Goal: Communication & Community: Answer question/provide support

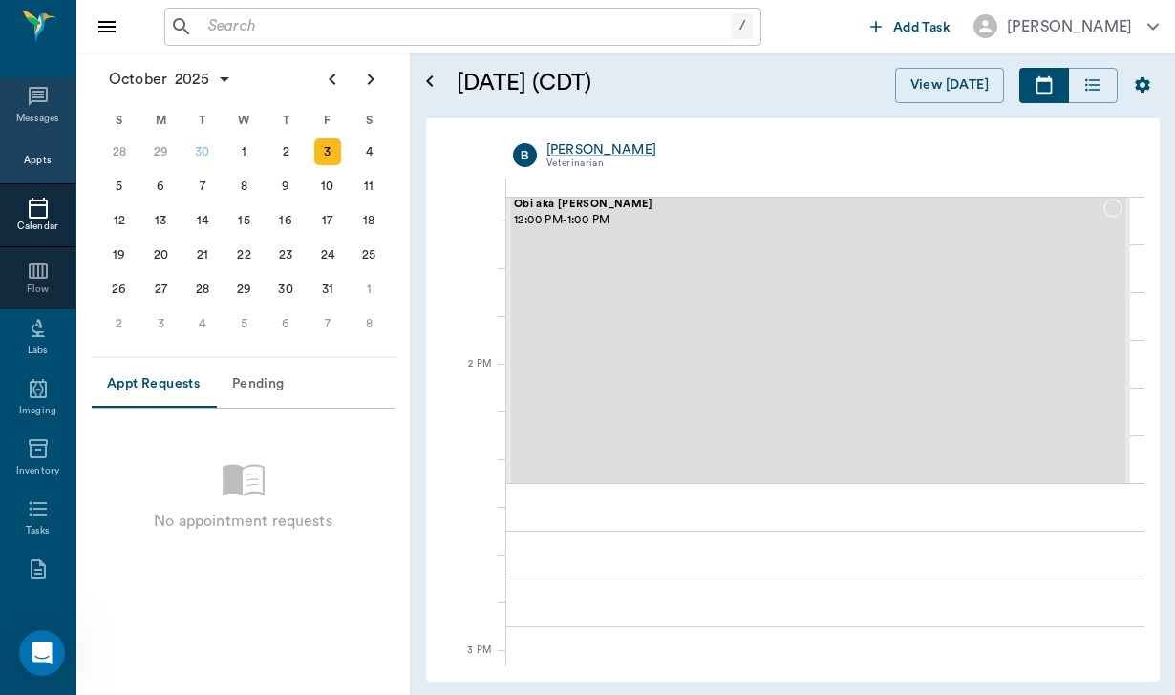
scroll to position [1542, 0]
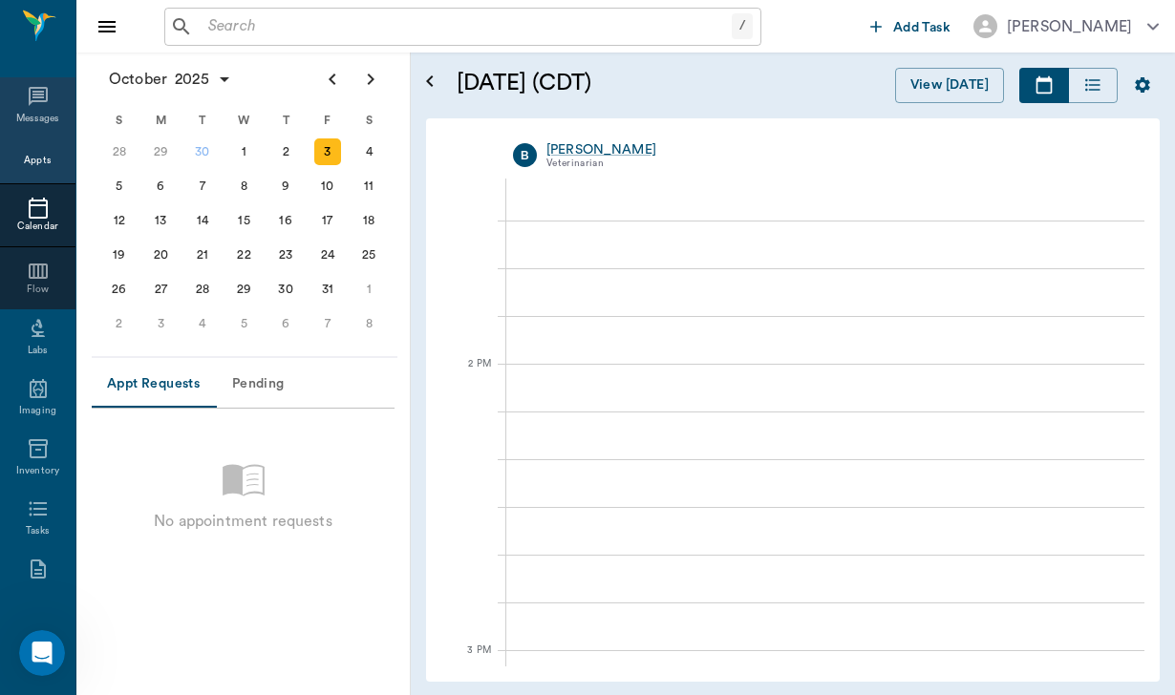
click at [36, 106] on icon at bounding box center [38, 96] width 23 height 23
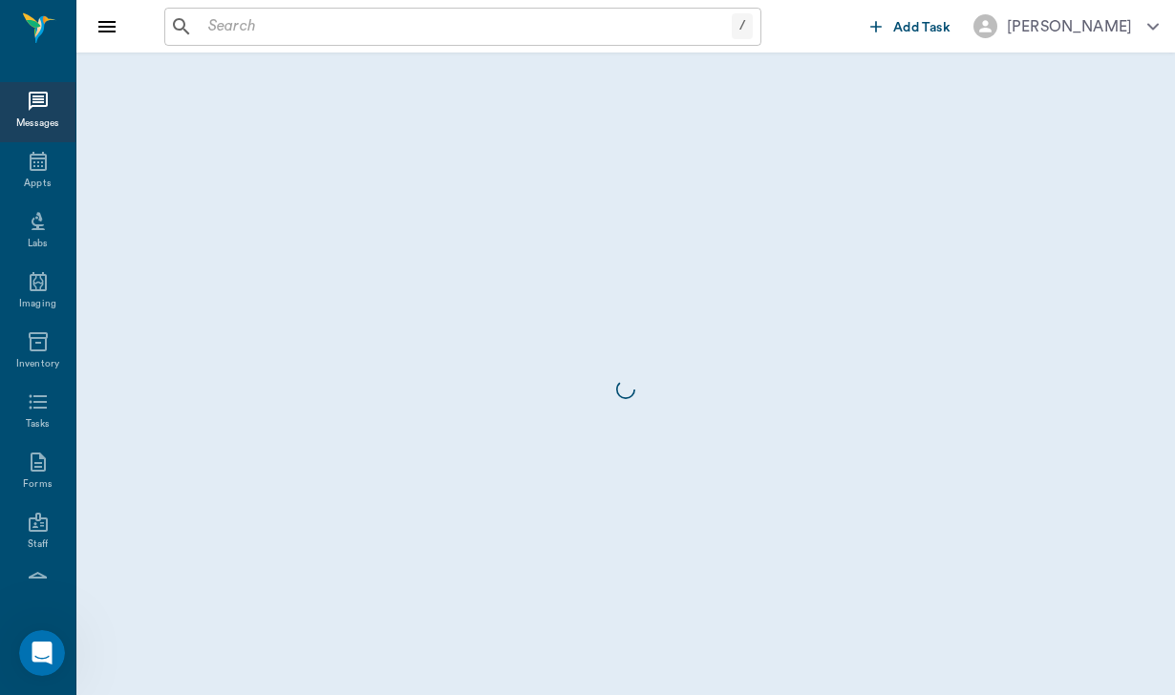
click at [37, 103] on icon at bounding box center [38, 101] width 19 height 19
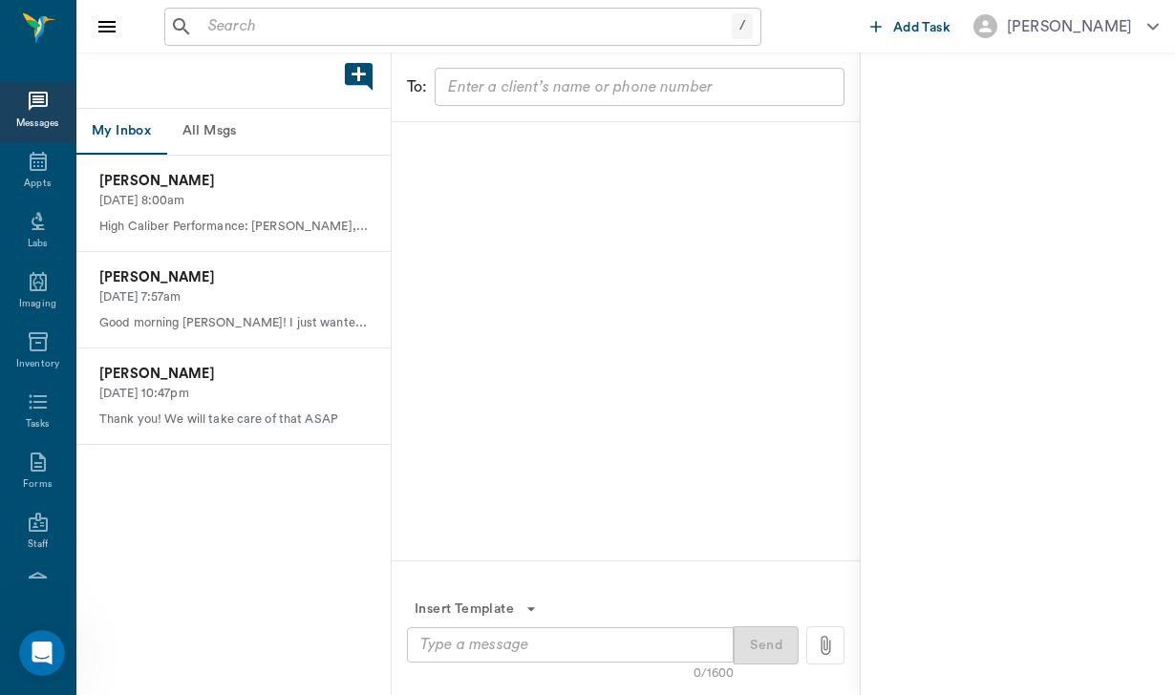
click at [204, 137] on button "All Msgs" at bounding box center [209, 132] width 86 height 46
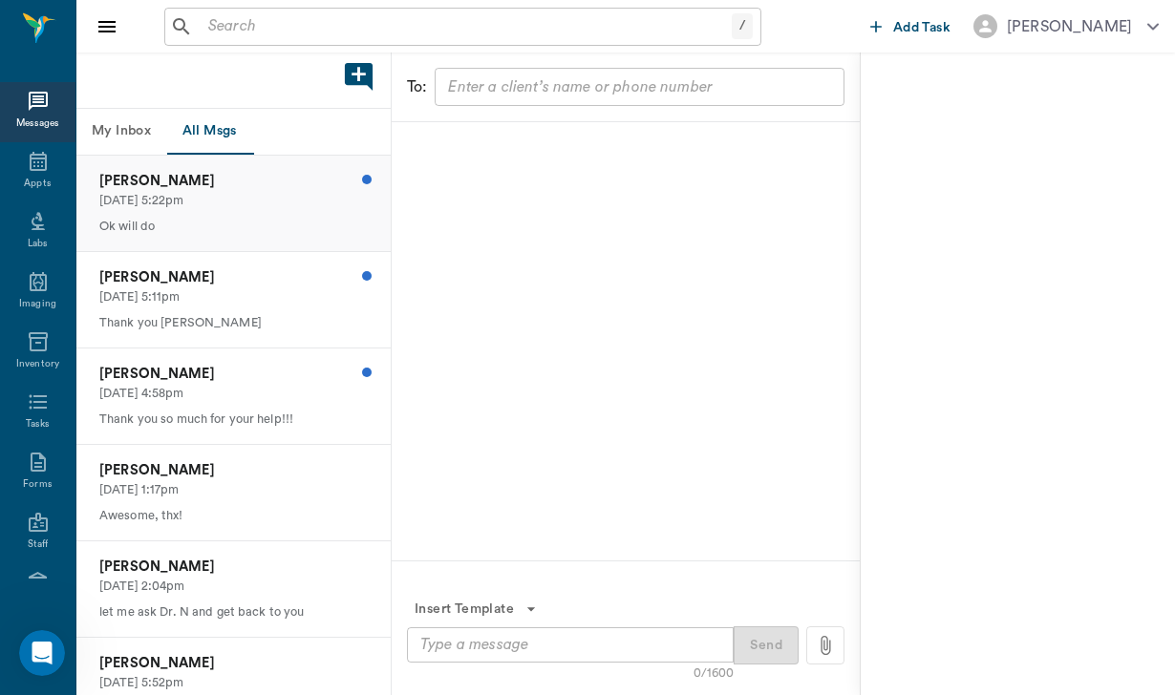
click at [224, 194] on p "[DATE] 5:22pm" at bounding box center [233, 201] width 268 height 18
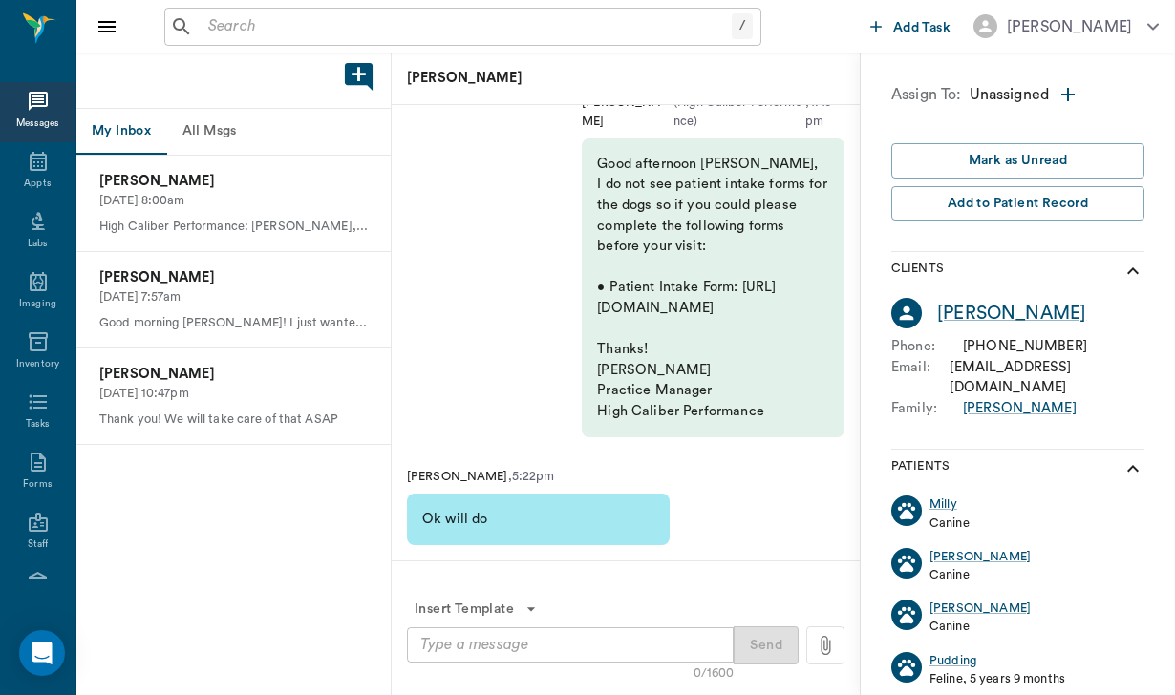
click at [210, 126] on button "All Msgs" at bounding box center [209, 132] width 86 height 46
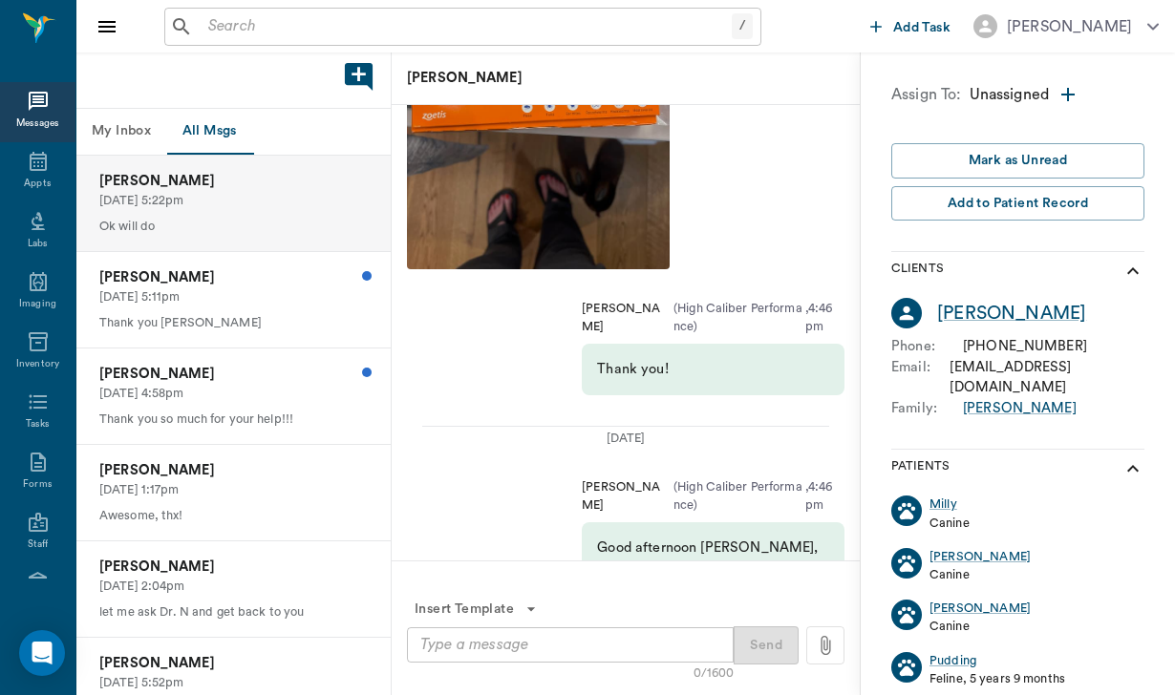
scroll to position [-1142, 0]
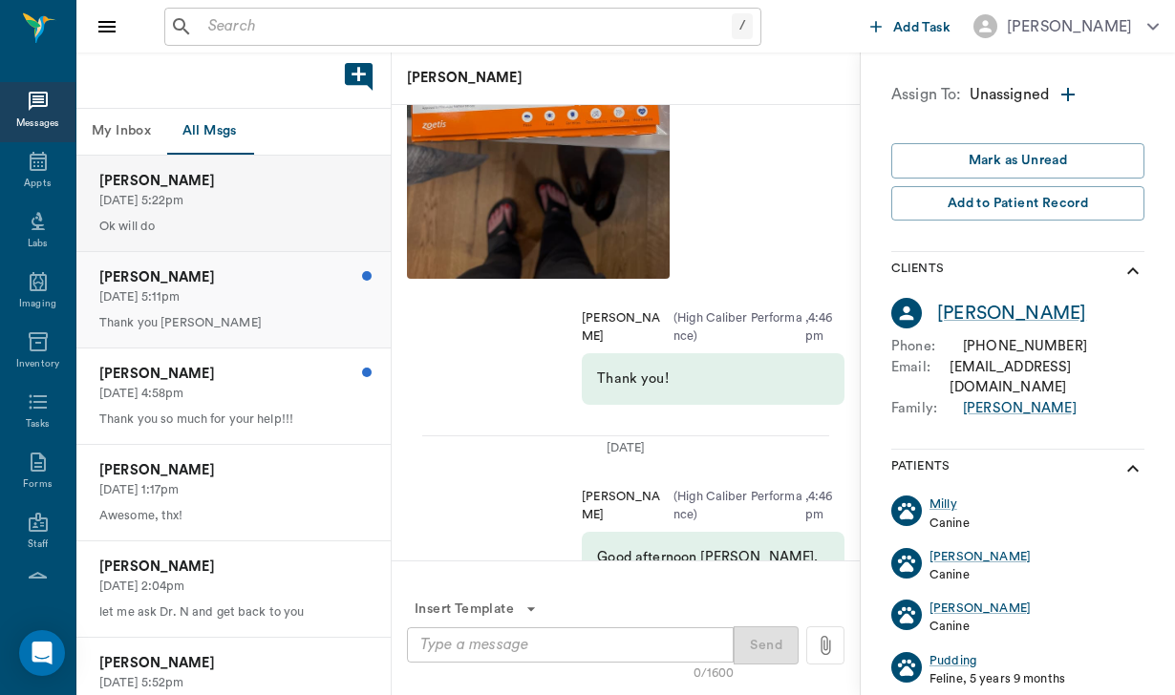
click at [239, 325] on p "Thank you [PERSON_NAME]" at bounding box center [233, 323] width 268 height 18
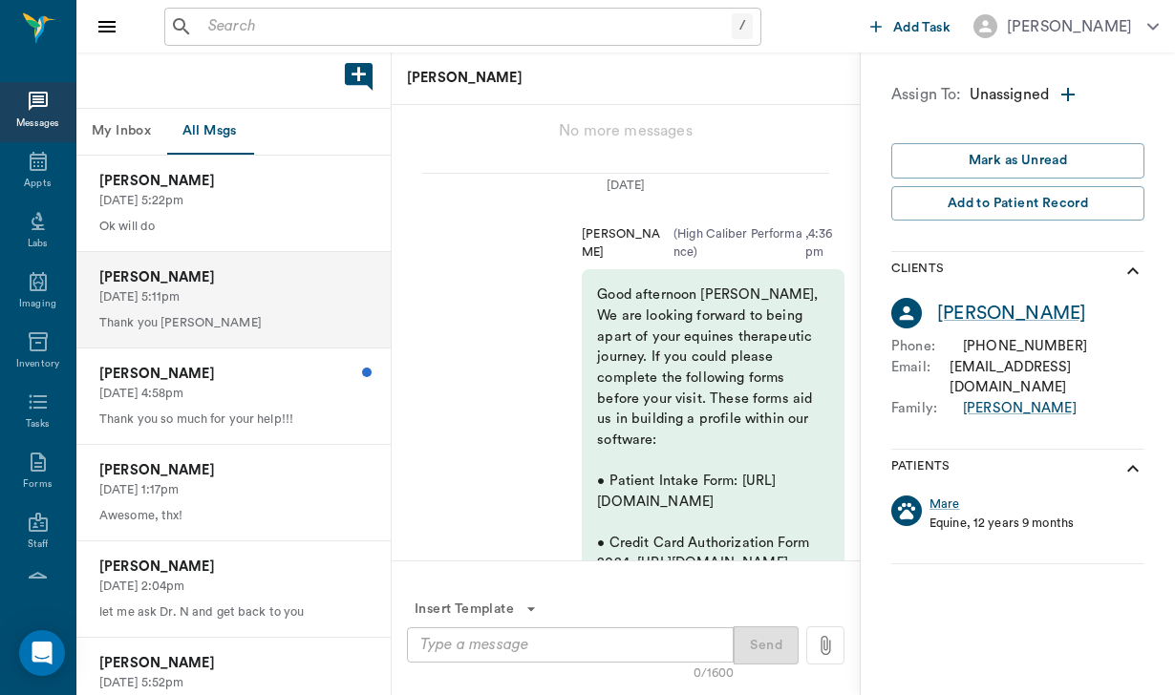
click at [239, 325] on p "Thank you [PERSON_NAME]" at bounding box center [233, 323] width 268 height 18
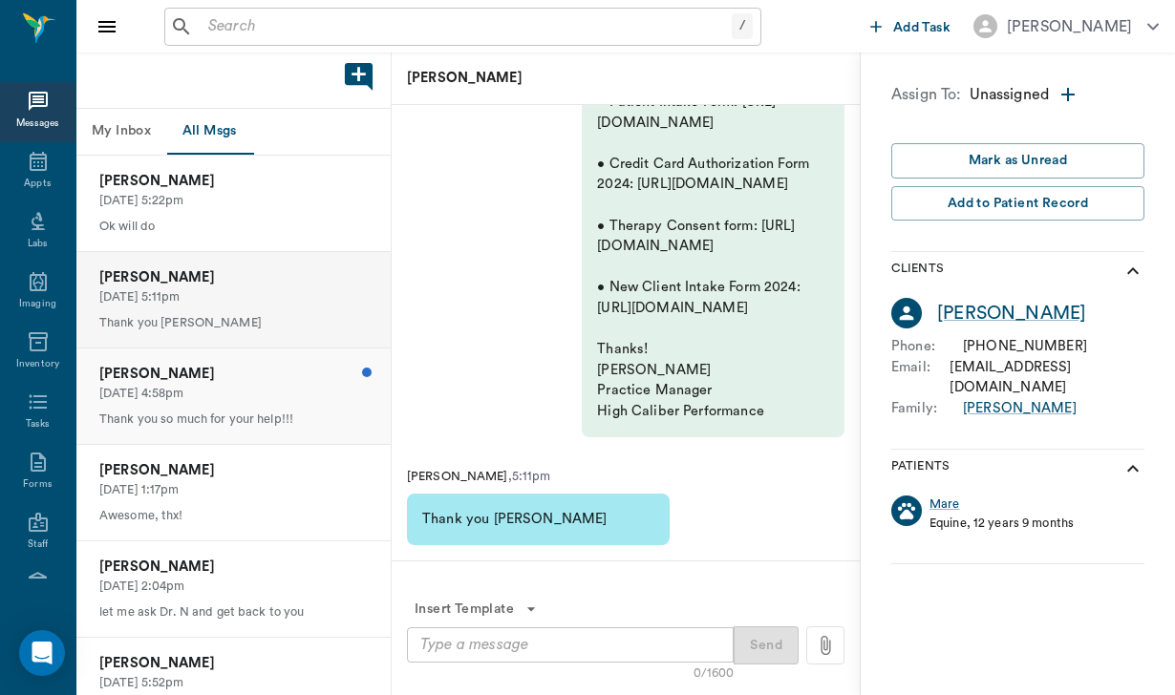
click at [265, 386] on p "[DATE] 4:58pm" at bounding box center [233, 394] width 268 height 18
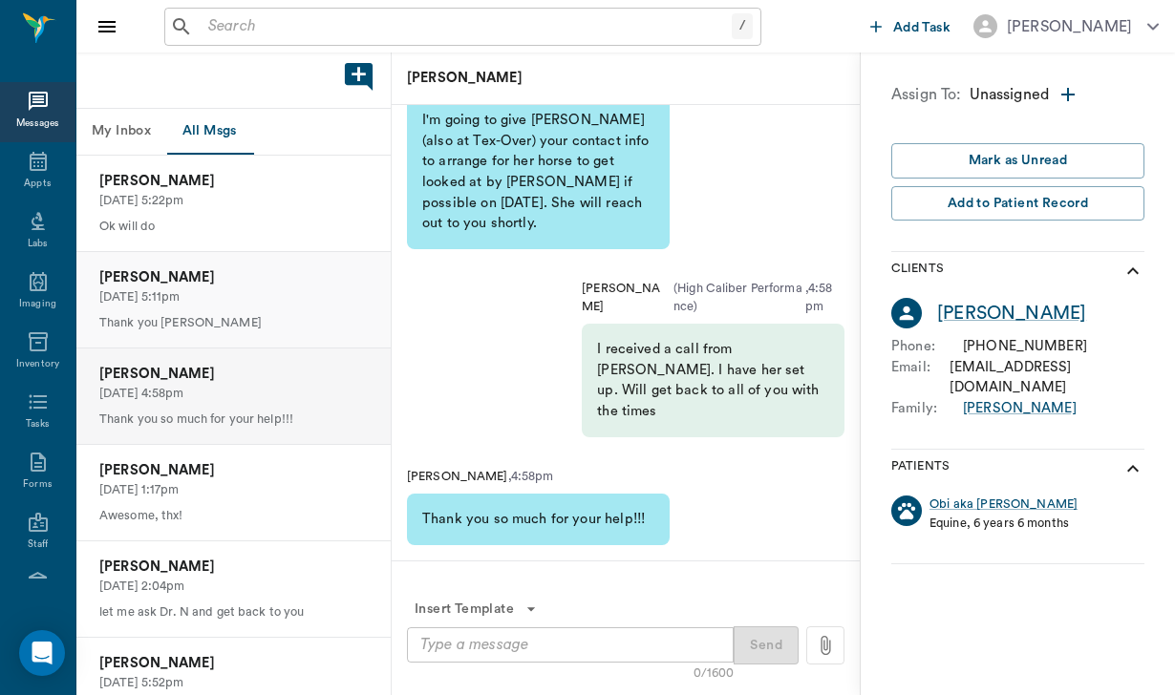
click at [262, 328] on p "Thank you [PERSON_NAME]" at bounding box center [233, 323] width 268 height 18
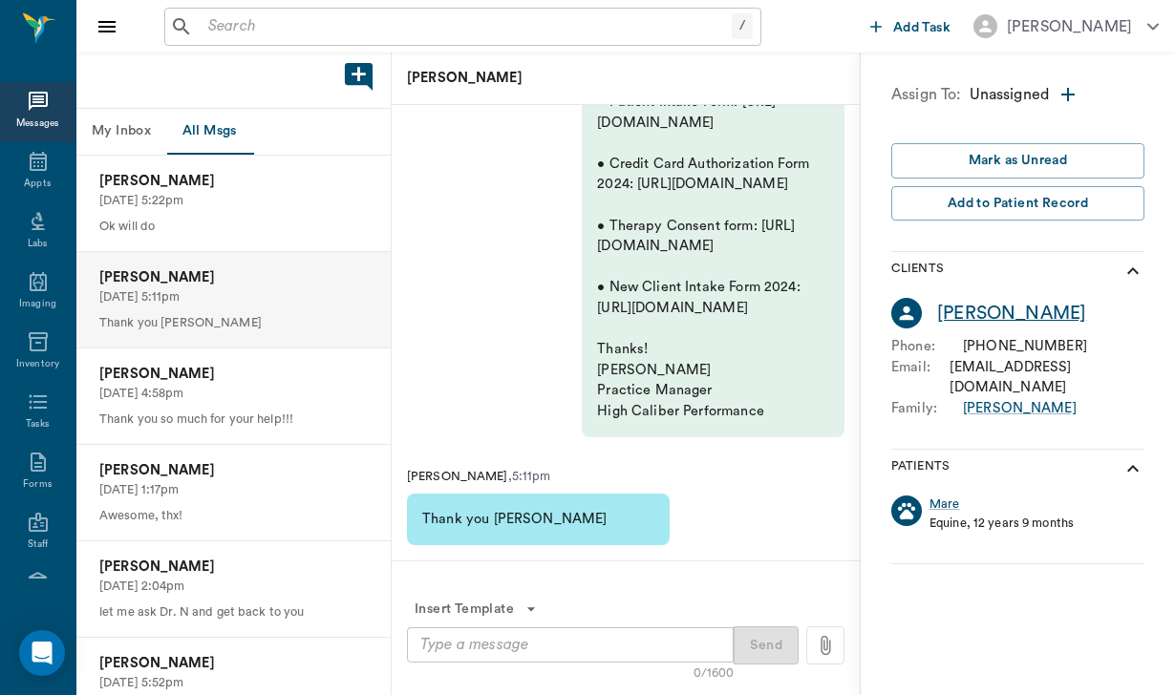
click at [985, 309] on div "[PERSON_NAME]" at bounding box center [1011, 314] width 149 height 28
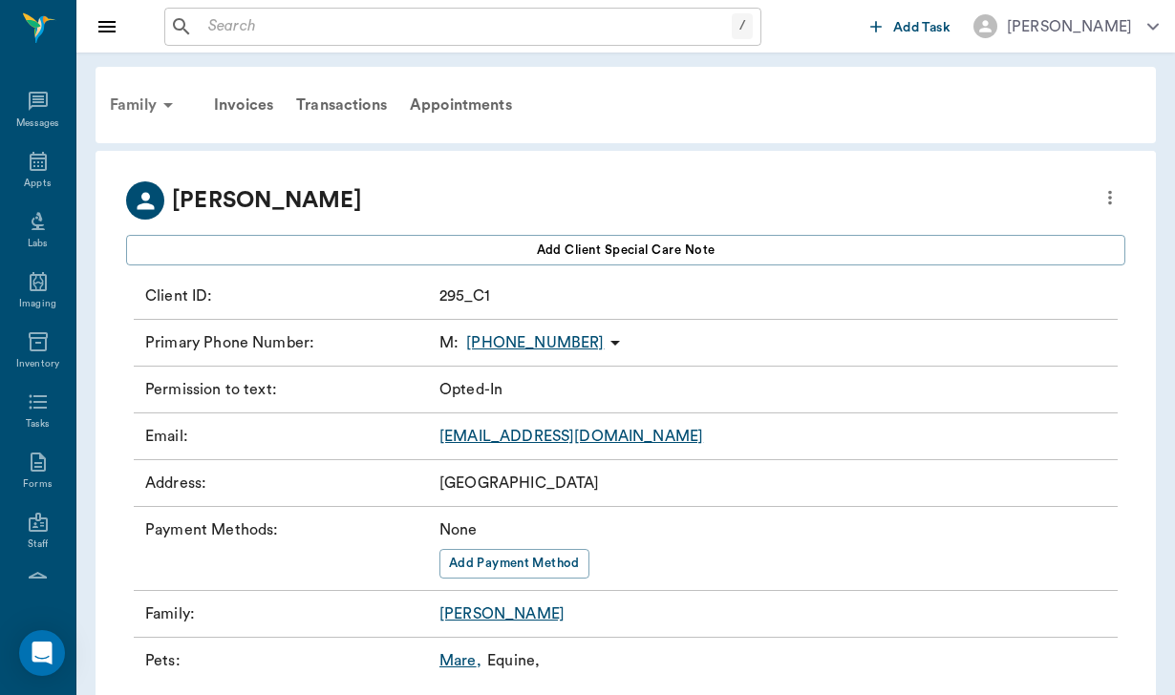
click at [144, 105] on div "Family" at bounding box center [144, 105] width 93 height 46
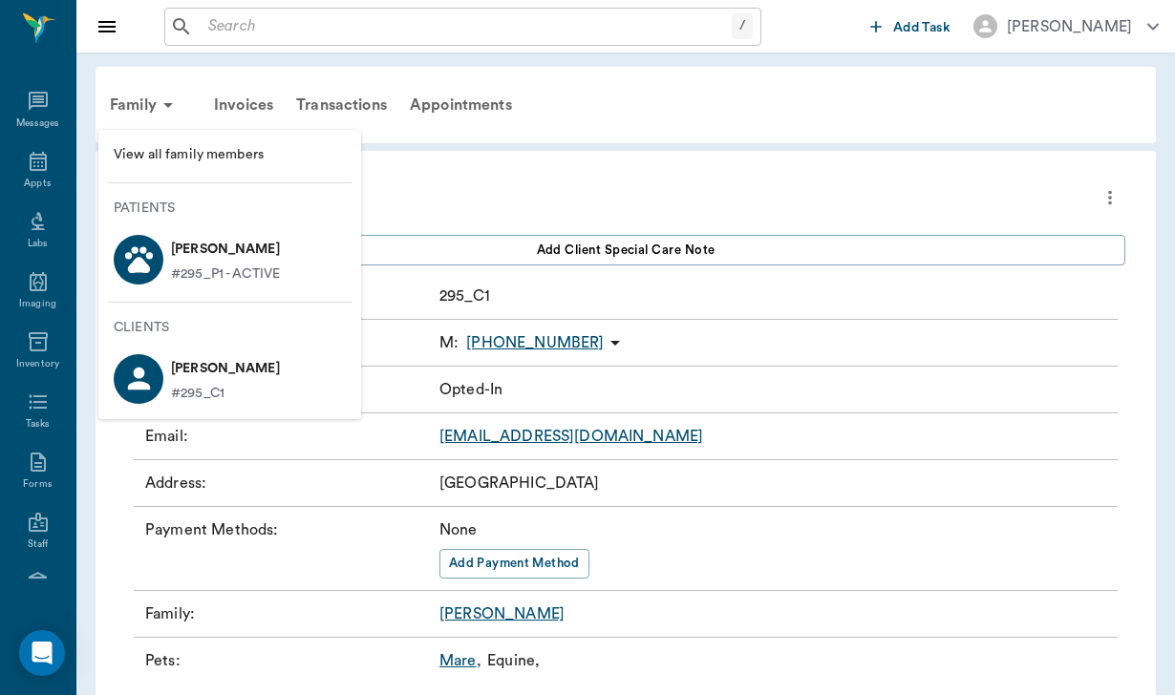
click at [225, 249] on p "[PERSON_NAME]" at bounding box center [225, 249] width 109 height 31
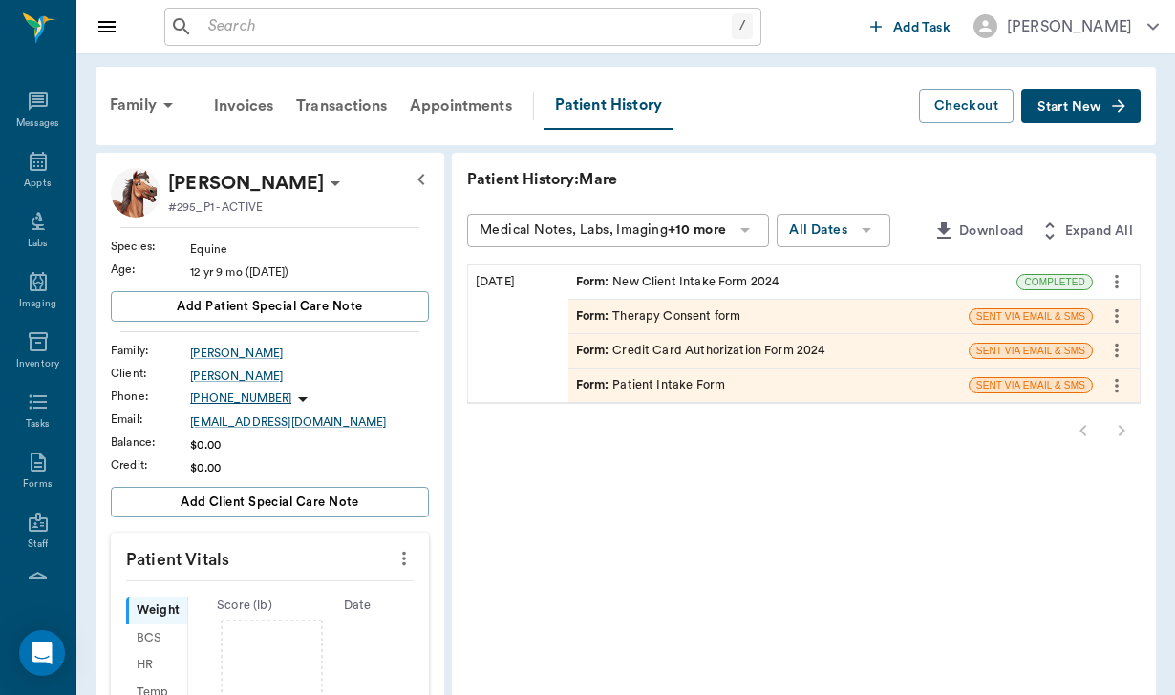
click at [576, 280] on div "Form : New Client Intake Form 2024" at bounding box center [677, 282] width 203 height 18
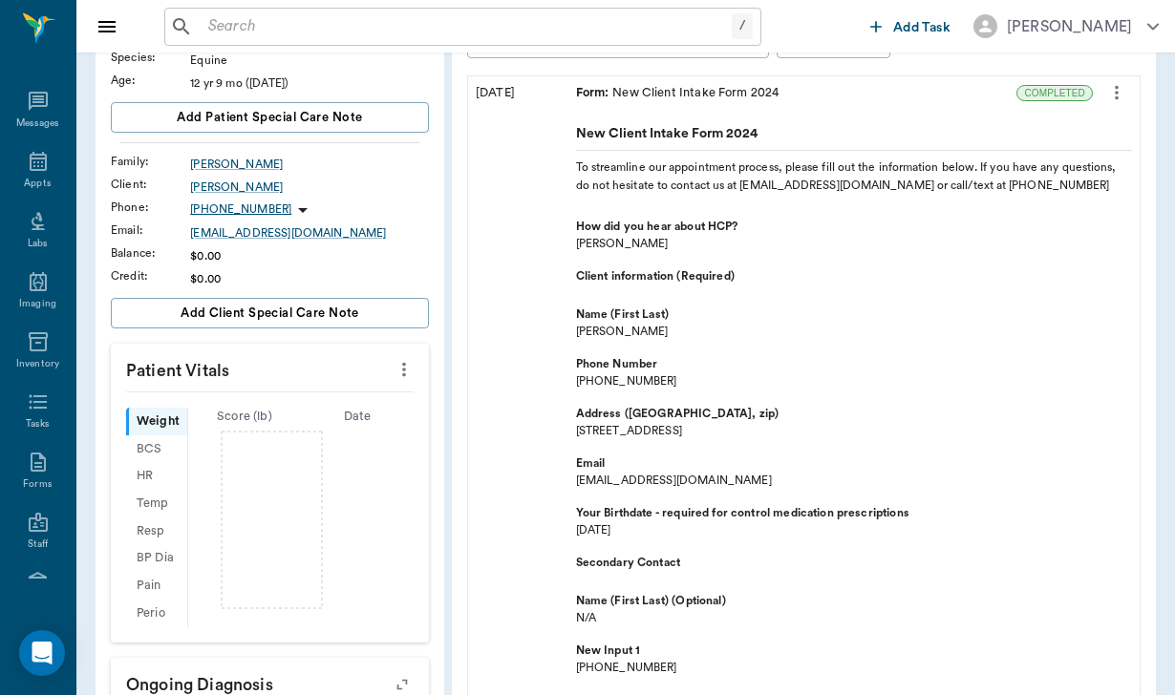
scroll to position [193, 0]
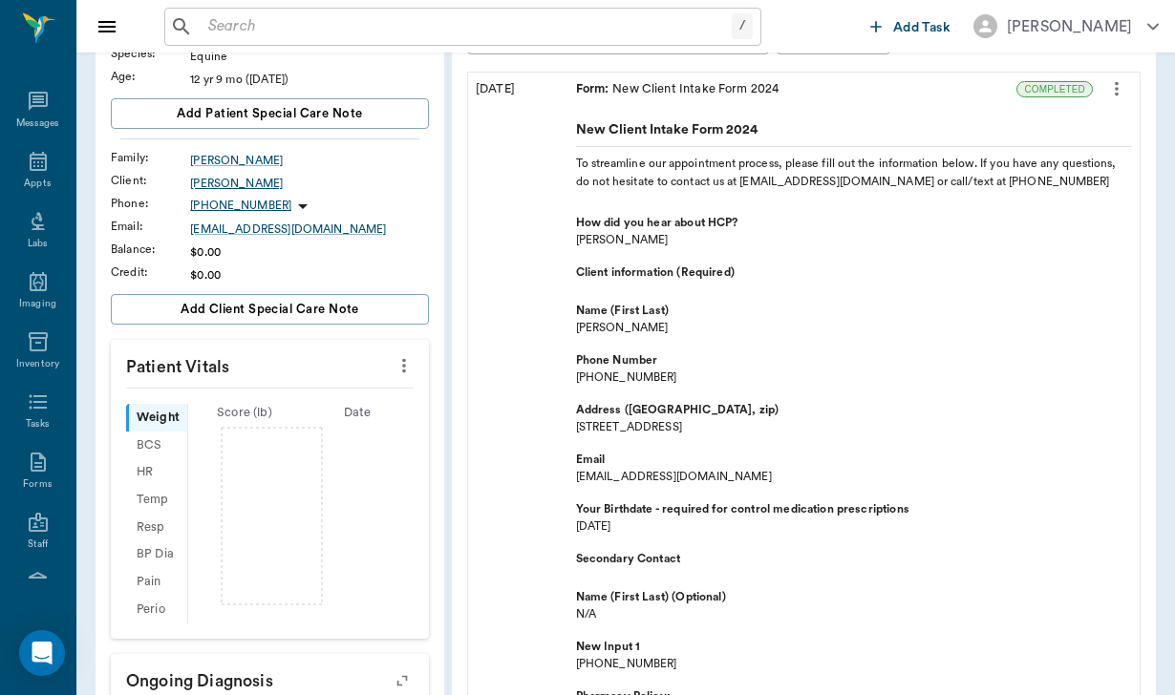
click at [219, 189] on div "[PERSON_NAME]" at bounding box center [309, 183] width 239 height 17
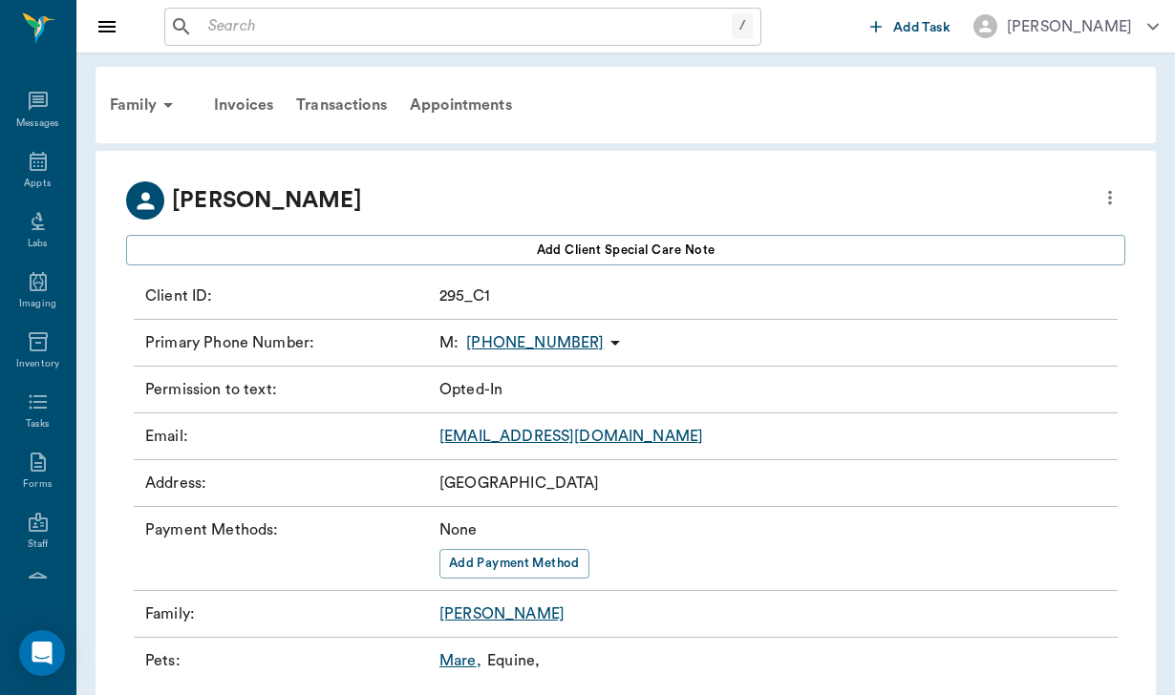
click at [1106, 201] on icon "more" at bounding box center [1110, 197] width 21 height 23
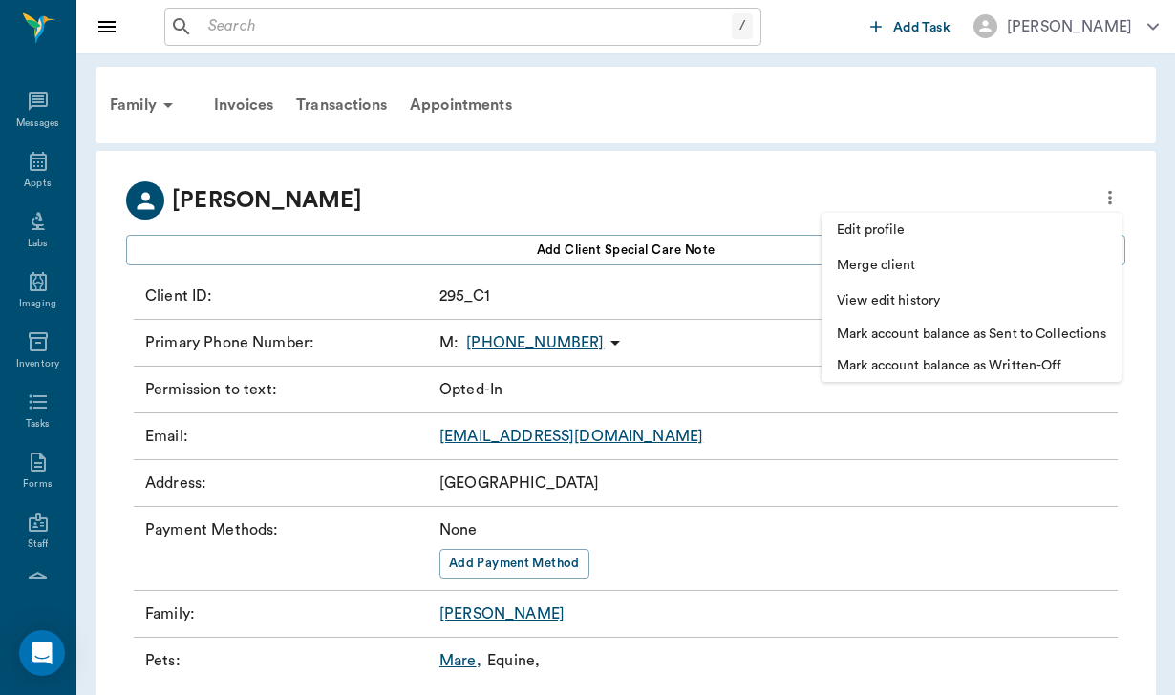
click at [902, 227] on span "Edit profile" at bounding box center [971, 231] width 269 height 20
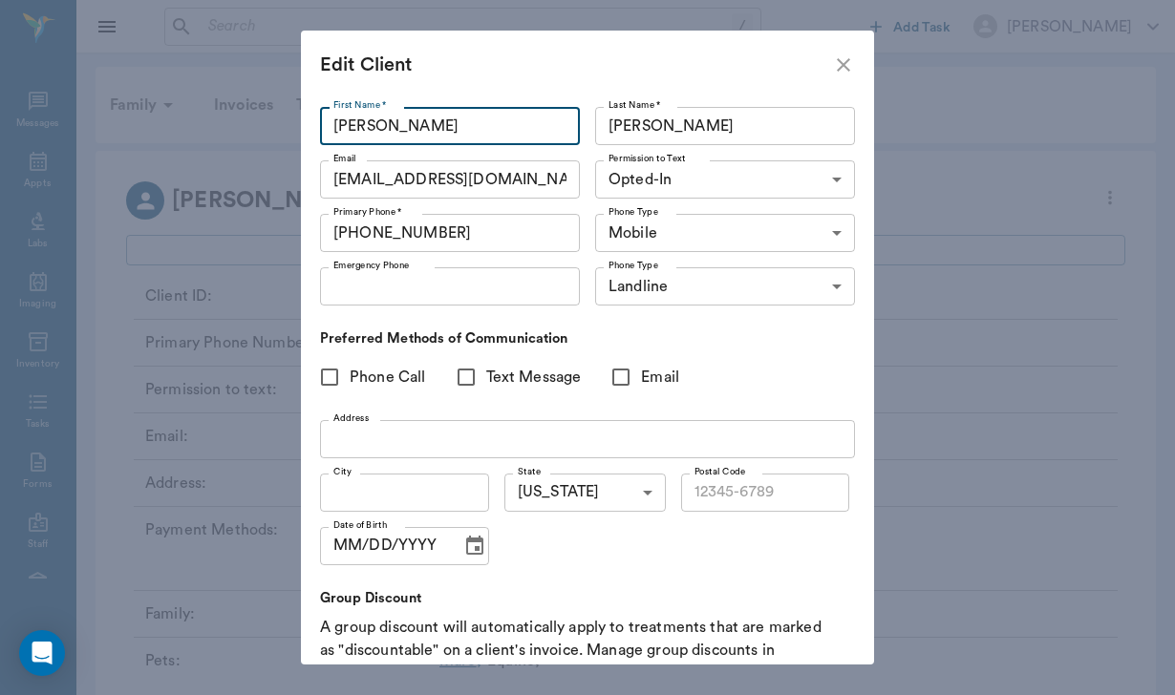
type input "[PERSON_NAME]"
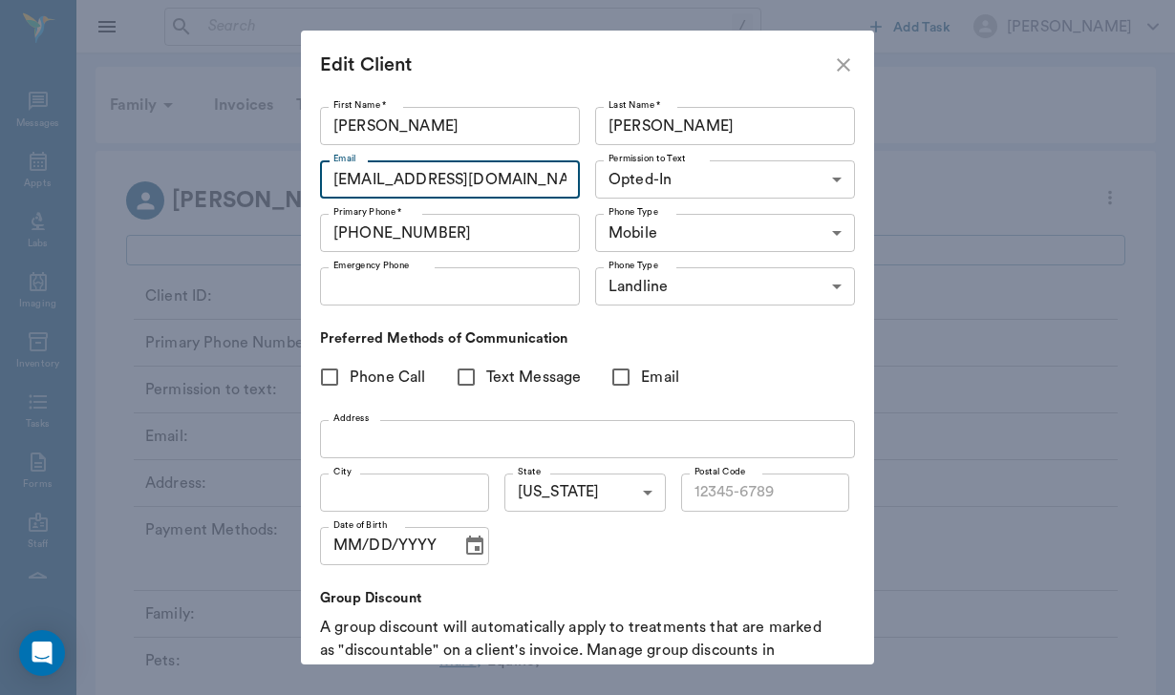
click at [331, 375] on input "Phone Call" at bounding box center [330, 377] width 40 height 40
checkbox input "true"
click at [462, 381] on input "Text Message" at bounding box center [466, 377] width 40 height 40
checkbox input "true"
click at [623, 378] on input "Email" at bounding box center [621, 377] width 40 height 40
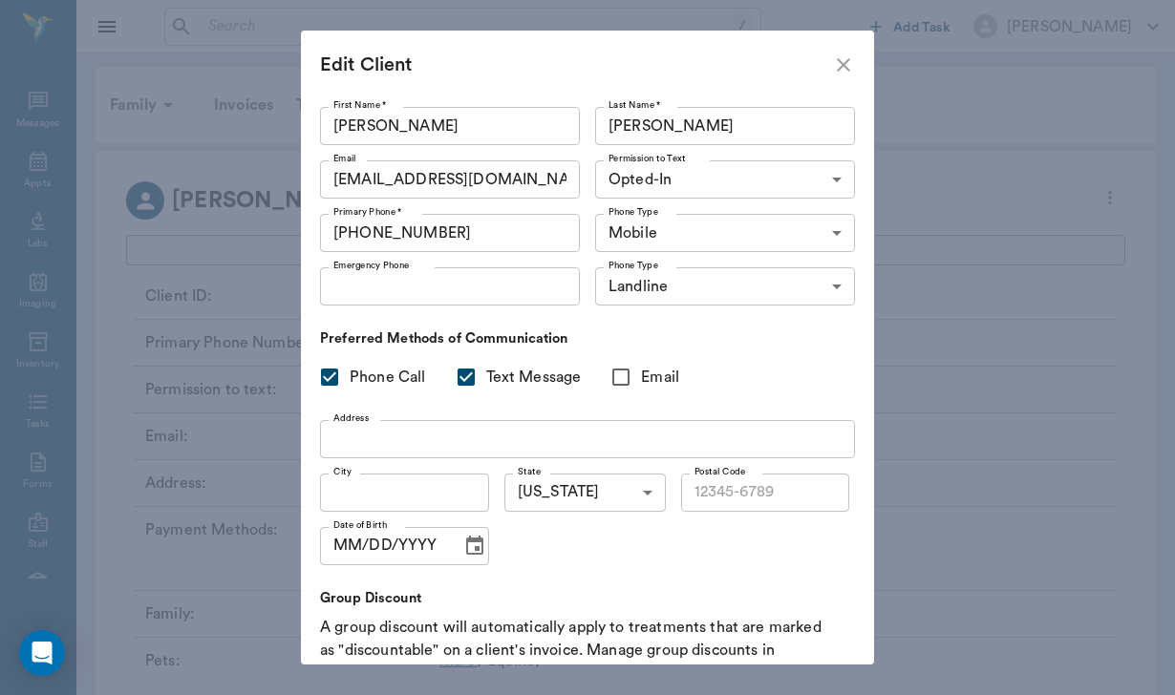
checkbox input "true"
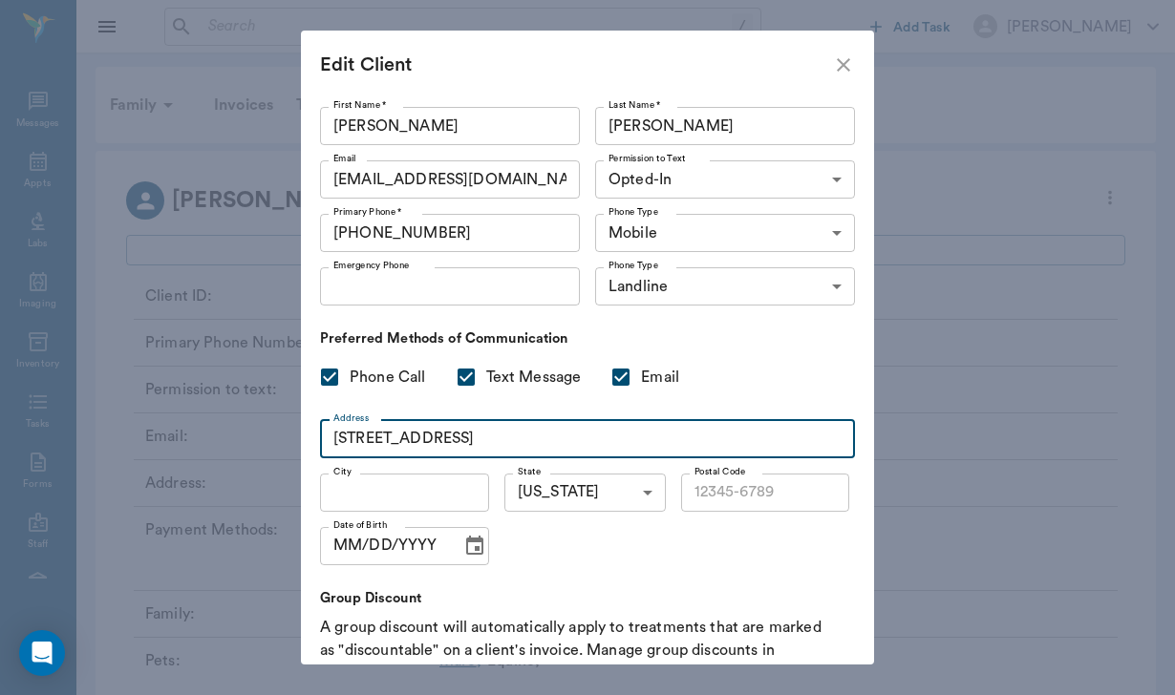
type input "[STREET_ADDRESS]"
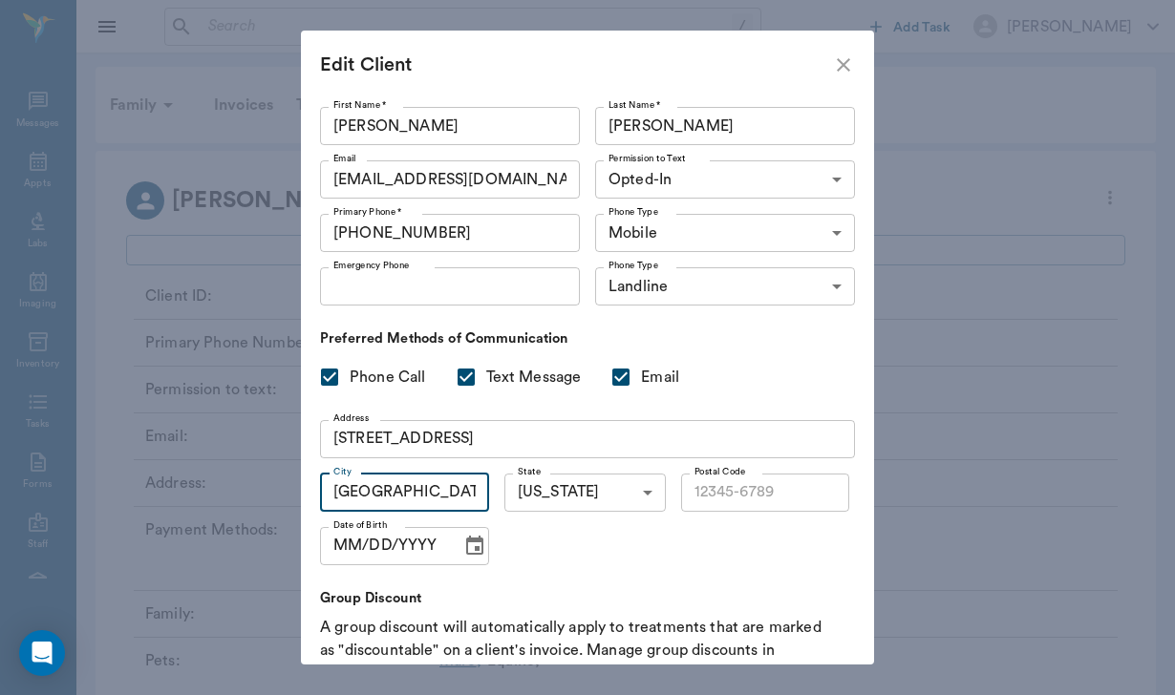
type input "[GEOGRAPHIC_DATA]"
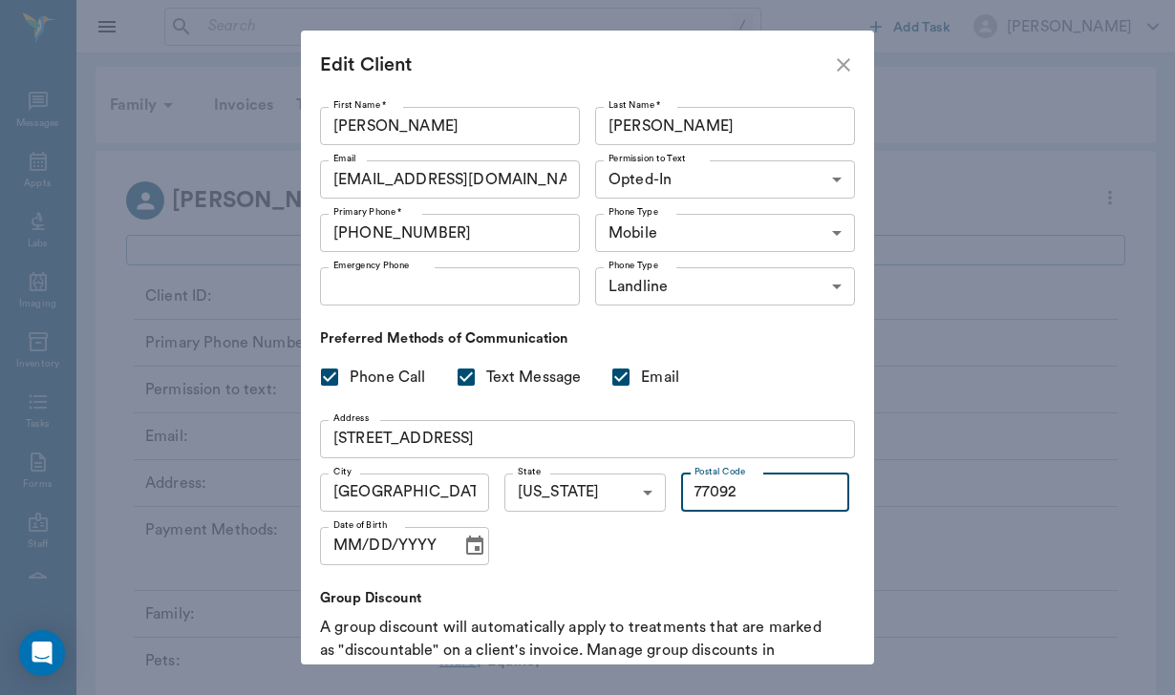
type input "77092"
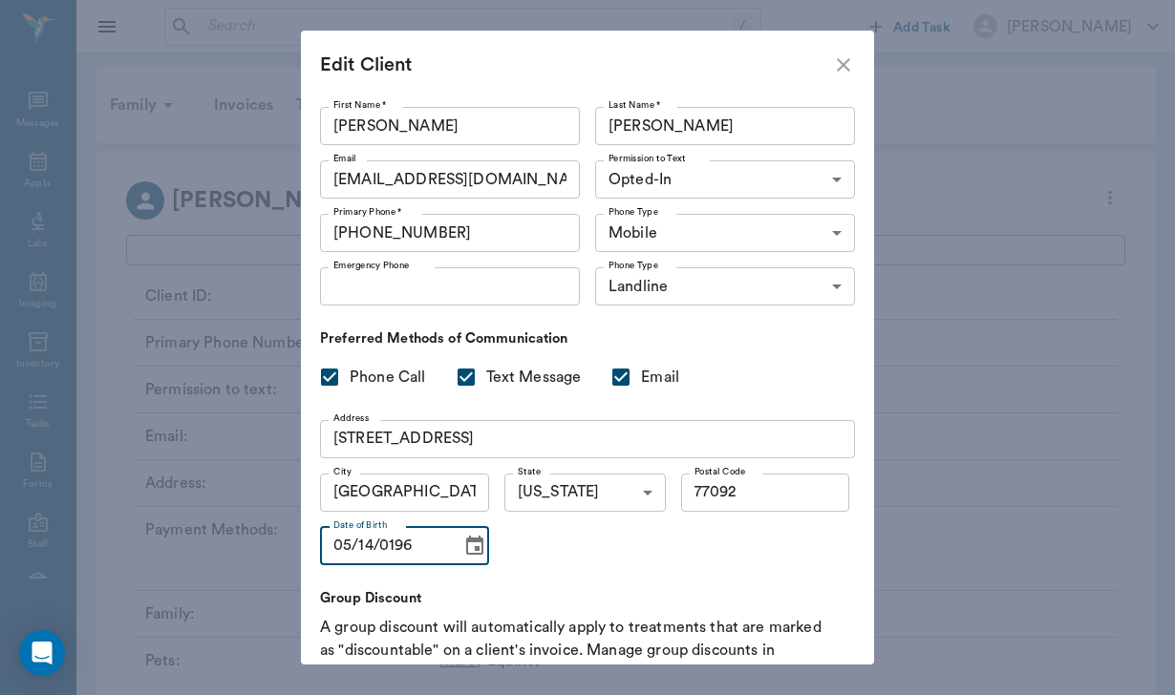
type input "[DATE]"
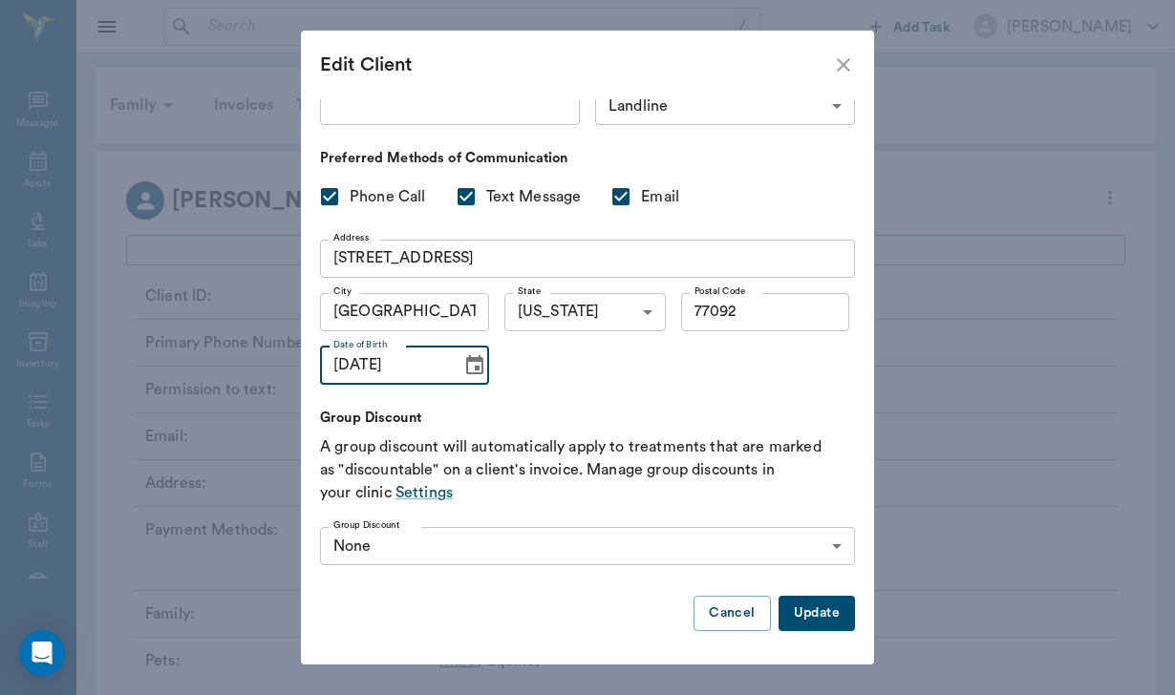
scroll to position [180, 0]
click at [830, 613] on button "Update" at bounding box center [817, 614] width 76 height 35
type input "UNKNOWN"
checkbox input "false"
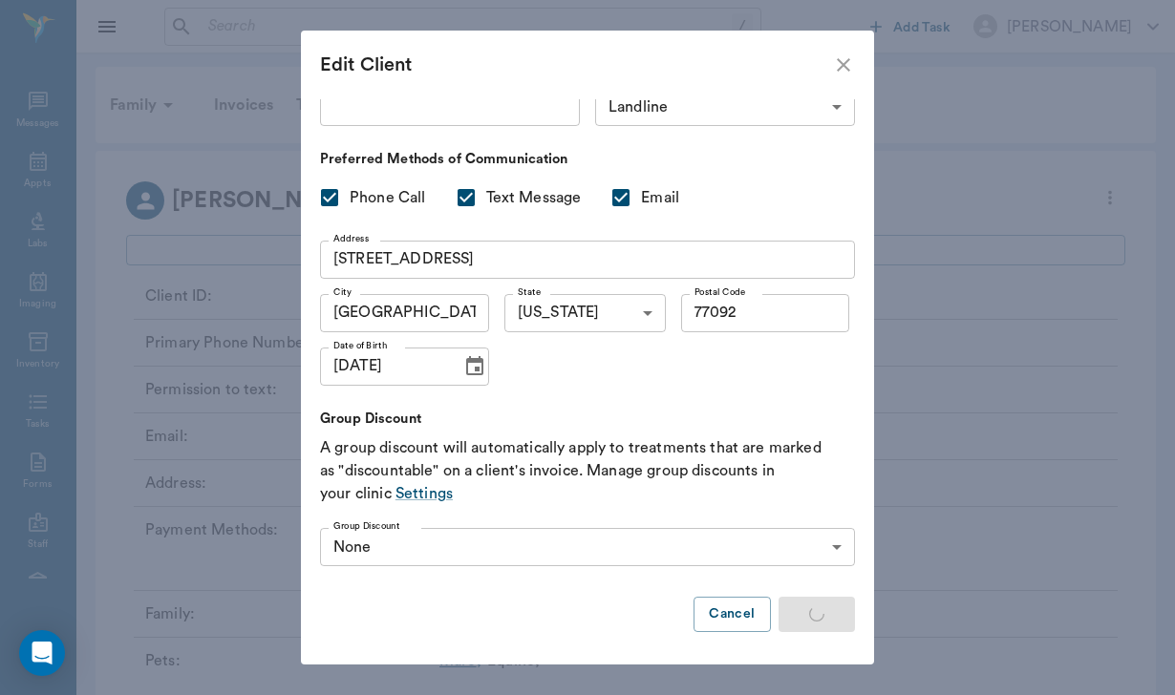
checkbox input "false"
type input "MM/DD/YYYY"
type input "OPT_IN"
checkbox input "true"
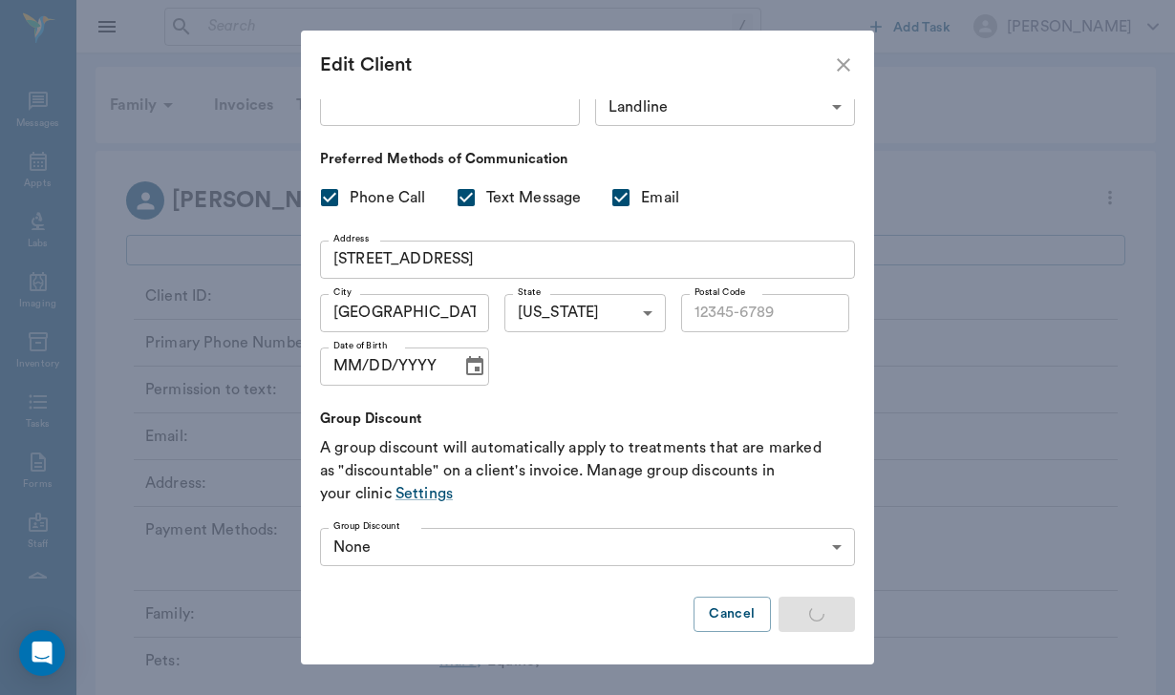
checkbox input "true"
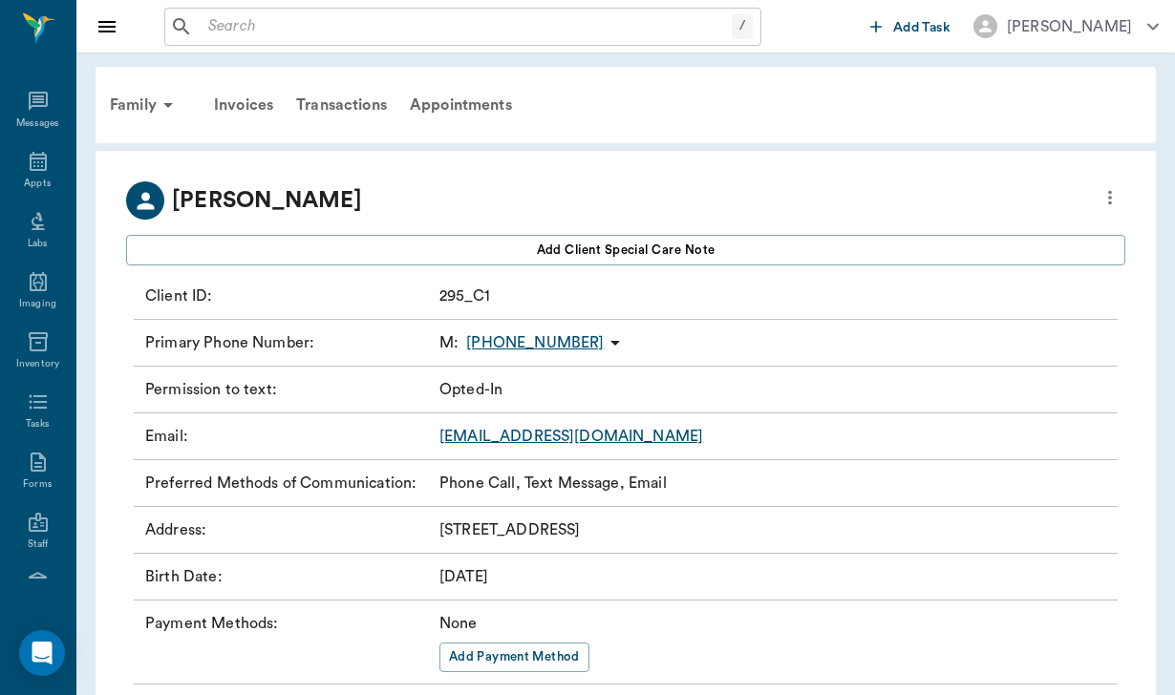
type input "77092"
type input "[DATE]"
click at [37, 105] on icon at bounding box center [38, 101] width 23 height 23
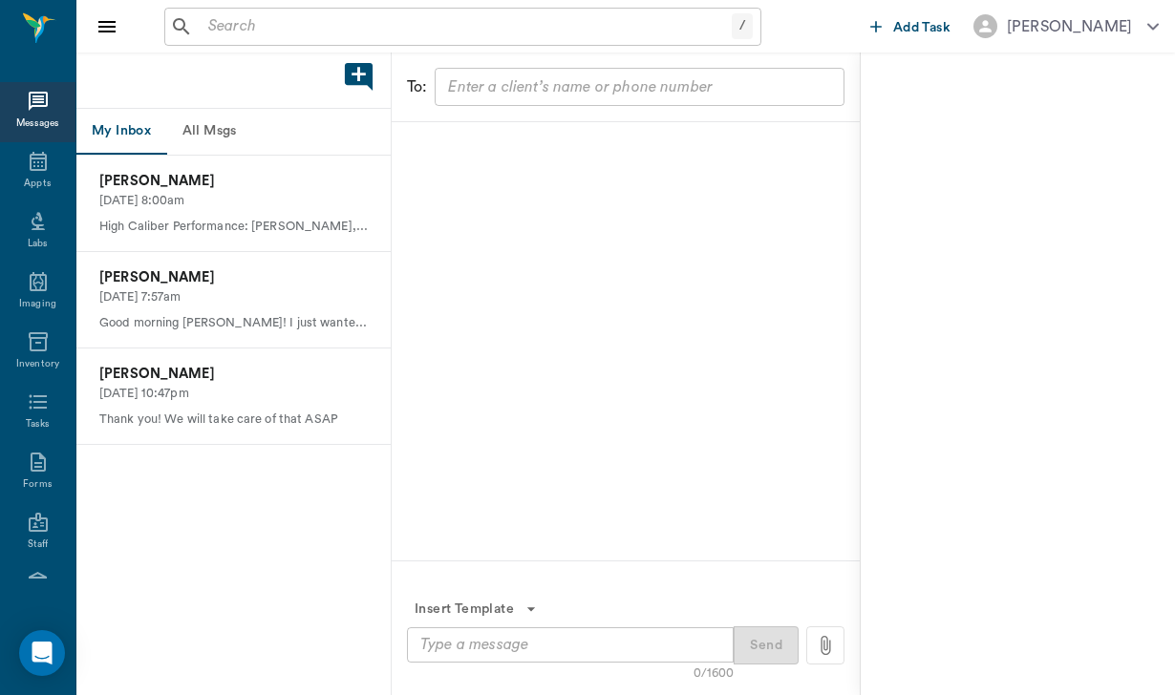
click at [249, 136] on button "All Msgs" at bounding box center [209, 132] width 86 height 46
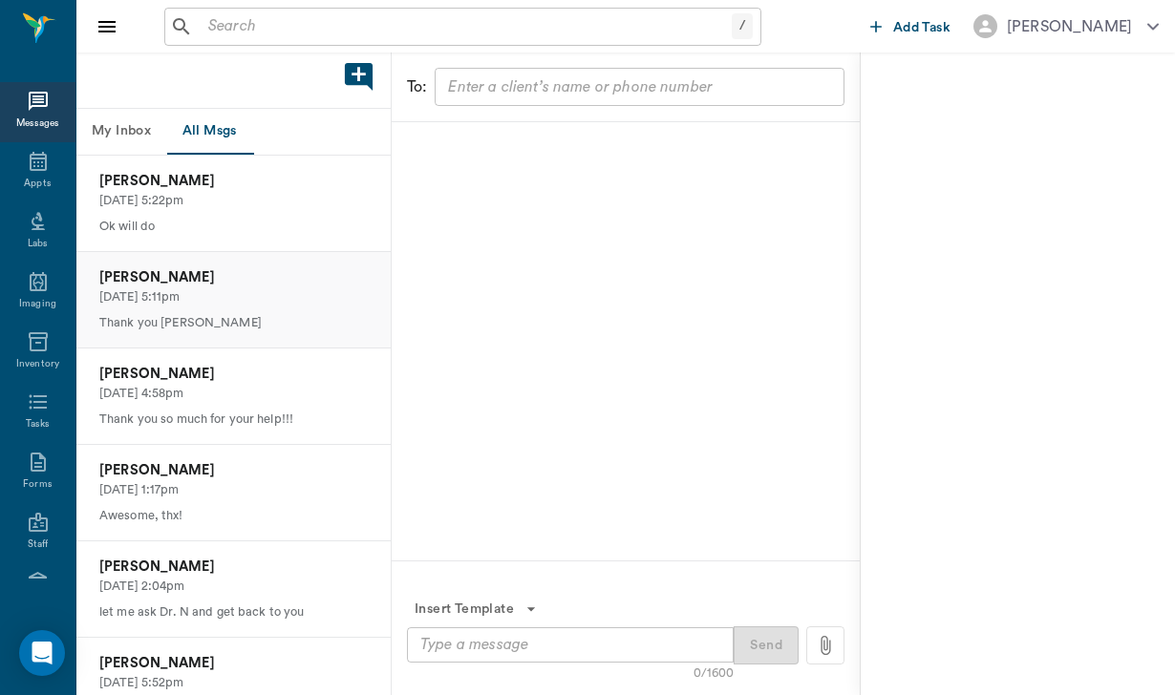
click at [232, 282] on p "[PERSON_NAME]" at bounding box center [233, 277] width 268 height 21
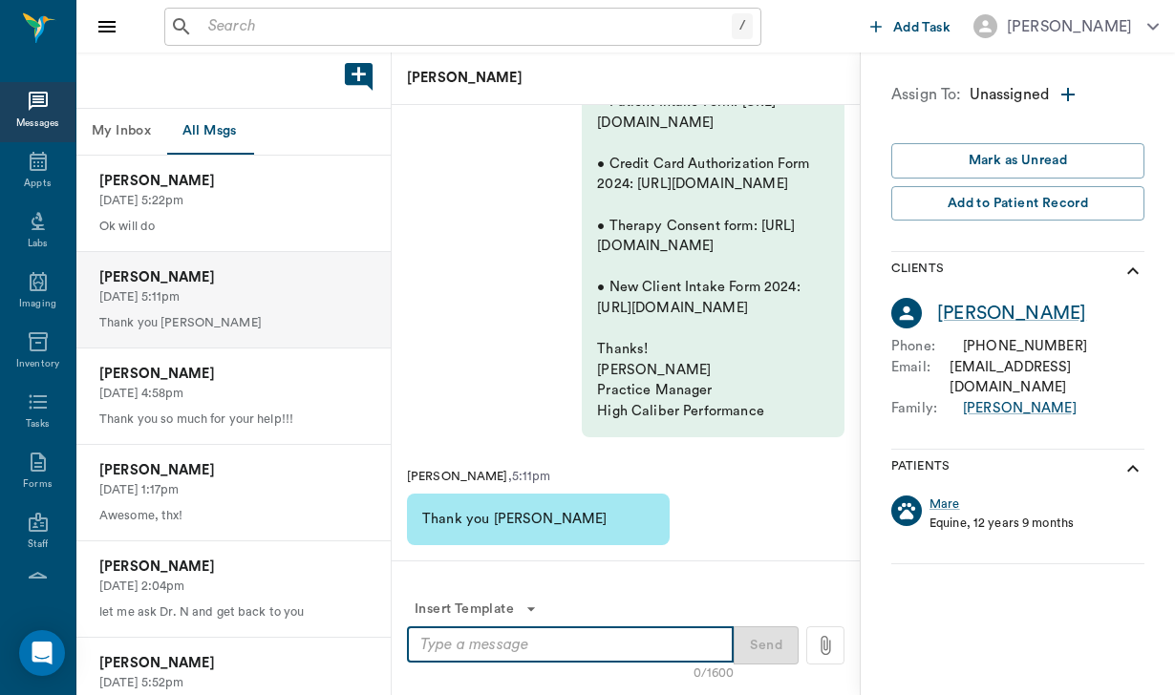
click at [427, 653] on textarea at bounding box center [570, 645] width 300 height 22
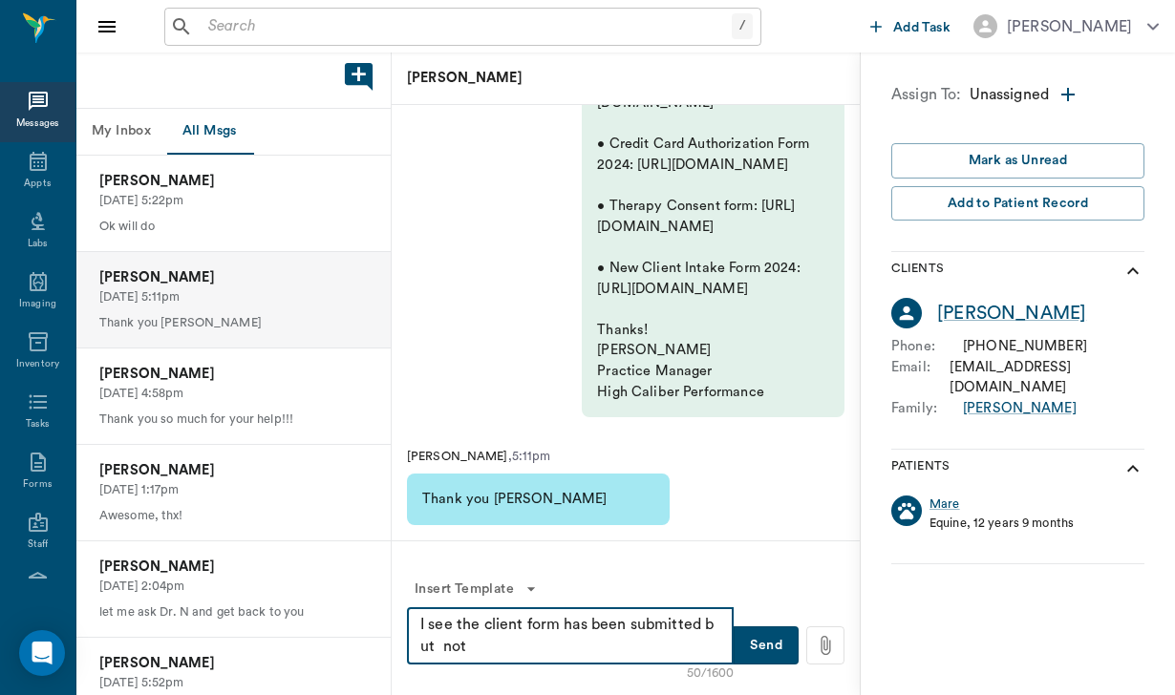
click at [700, 629] on textarea "I see the client form has been submitted but not" at bounding box center [570, 636] width 300 height 44
click at [707, 627] on textarea "I see the client form has been submitted but not" at bounding box center [570, 636] width 300 height 44
click at [515, 642] on textarea "I see the client form has been submitted but not" at bounding box center [570, 636] width 300 height 44
type textarea "I see the client form has been submitted but not the others as of yet."
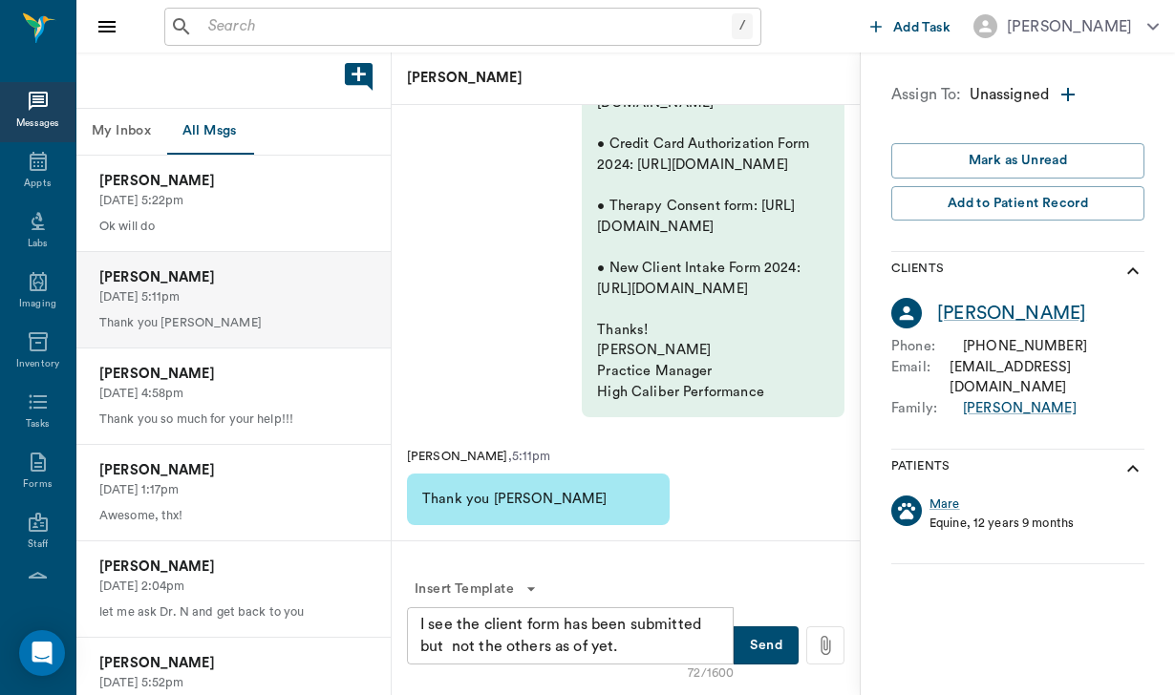
click at [774, 644] on button "Send" at bounding box center [766, 646] width 65 height 38
